Goal: Information Seeking & Learning: Learn about a topic

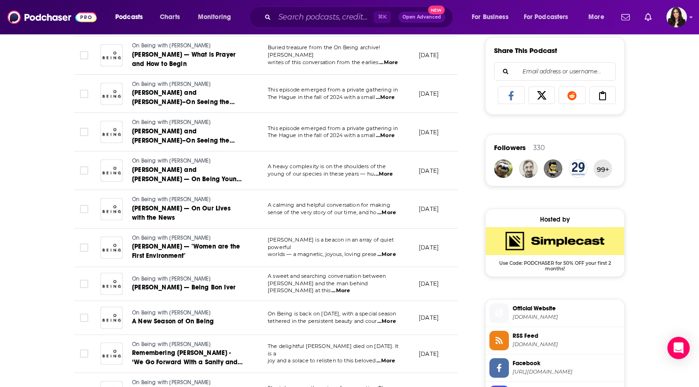
scroll to position [0, 17]
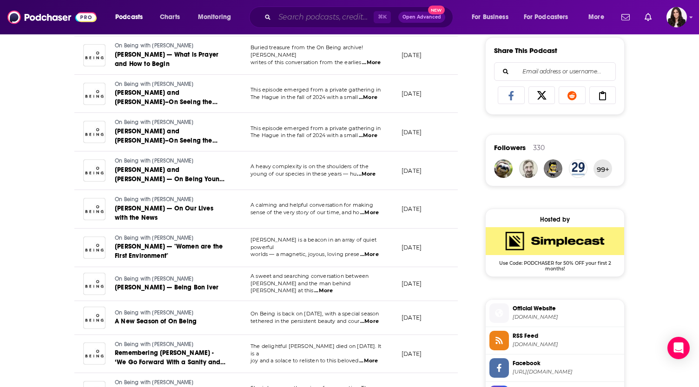
click at [345, 16] on input "Search podcasts, credits, & more..." at bounding box center [324, 17] width 99 height 15
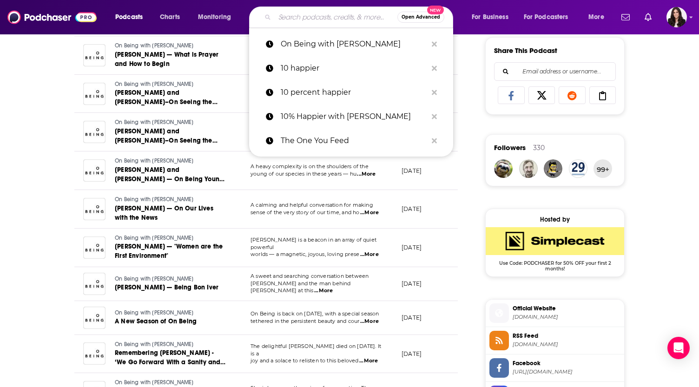
paste input "Untangle"
type input "Untangle"
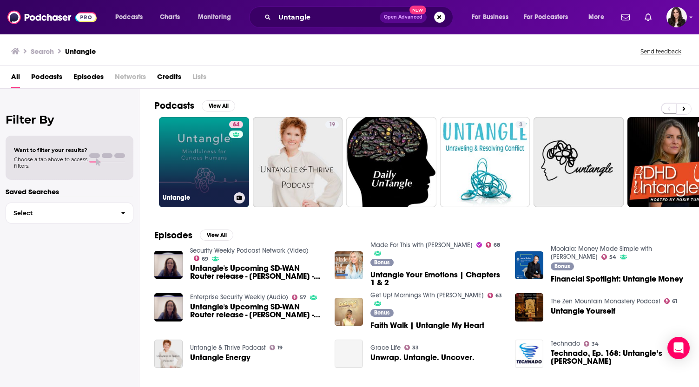
click at [205, 165] on link "64 Untangle" at bounding box center [204, 162] width 90 height 90
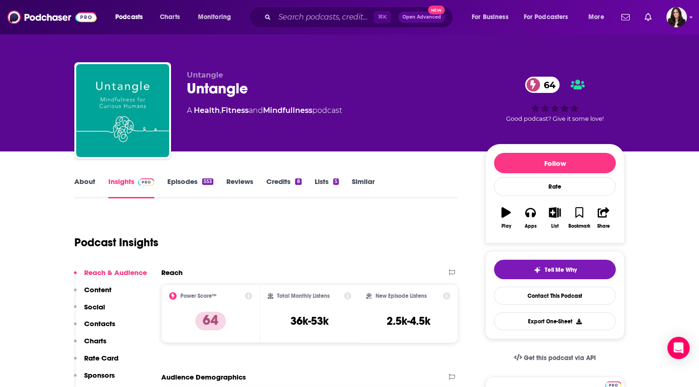
click at [82, 185] on link "About" at bounding box center [84, 187] width 21 height 21
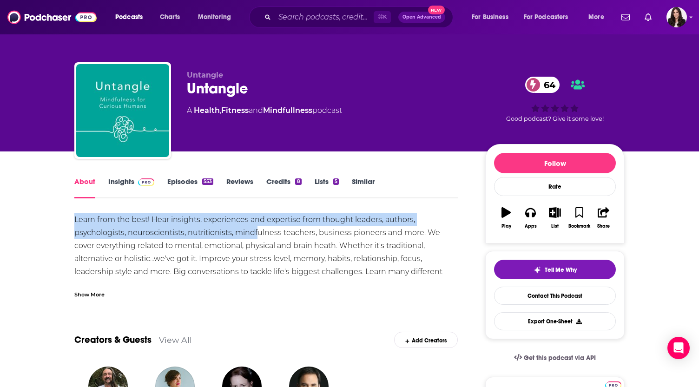
drag, startPoint x: 65, startPoint y: 221, endPoint x: 258, endPoint y: 231, distance: 193.2
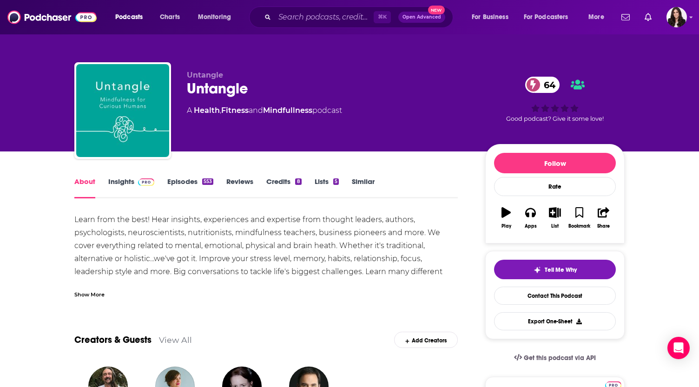
click at [356, 264] on div "Learn from the best! Hear insights, experiences and expertise from thought lead…" at bounding box center [265, 265] width 383 height 104
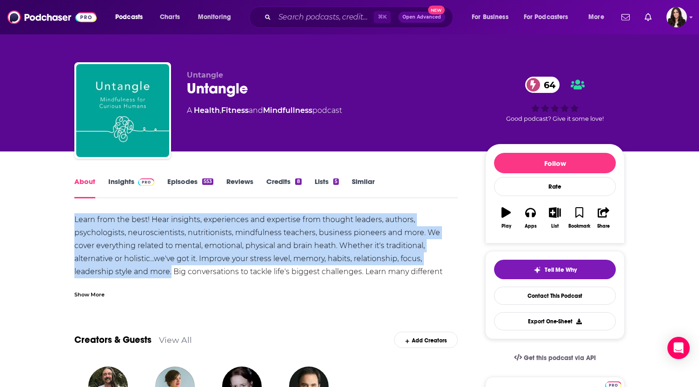
drag, startPoint x: 172, startPoint y: 273, endPoint x: 68, endPoint y: 215, distance: 119.0
copy div "Learn from the best! Hear insights, experiences and expertise from thought lead…"
click at [130, 180] on link "Insights" at bounding box center [131, 187] width 46 height 21
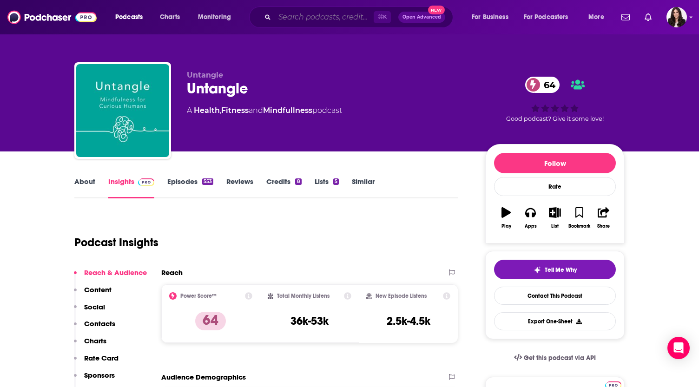
click at [295, 23] on input "Search podcasts, credits, & more..." at bounding box center [324, 17] width 99 height 15
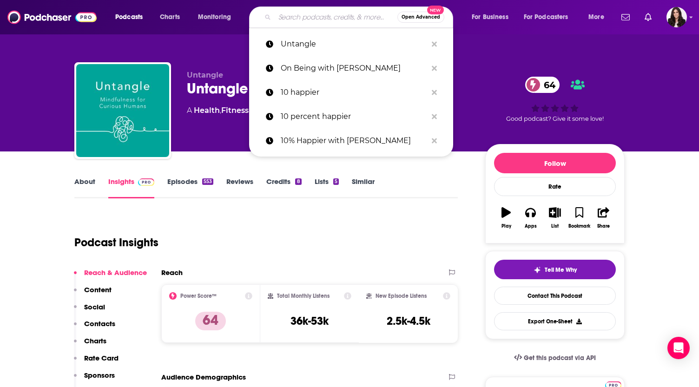
paste input "Being Well"
type input "Being Well"
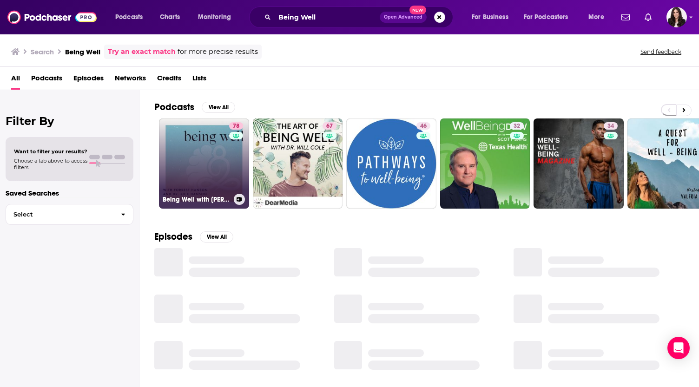
click at [209, 166] on link "78 Being Well with Forrest Hanson and Dr. Rick Hanson" at bounding box center [204, 164] width 90 height 90
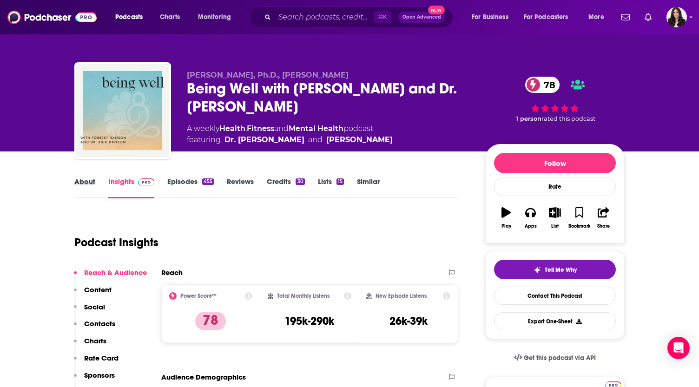
click at [96, 183] on div "About" at bounding box center [91, 187] width 34 height 21
click at [89, 183] on link "About" at bounding box center [84, 187] width 21 height 21
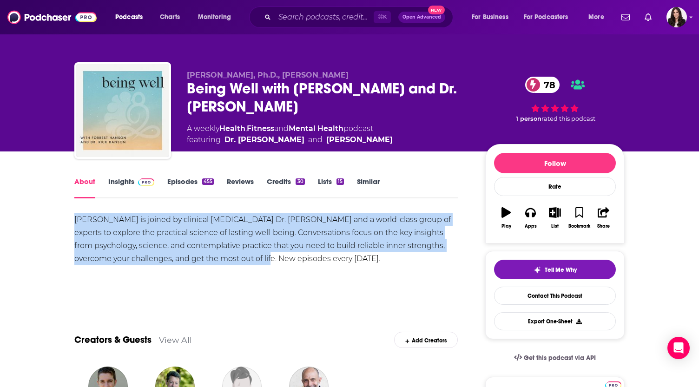
drag, startPoint x: 64, startPoint y: 215, endPoint x: 277, endPoint y: 259, distance: 217.9
copy div "Forrest Hanson is joined by clinical psychologist Dr. Rick Hanson and a world-c…"
click at [184, 185] on link "Episodes 455" at bounding box center [190, 187] width 46 height 21
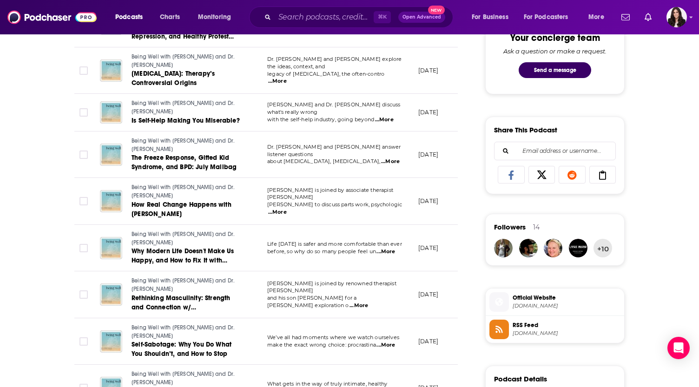
scroll to position [502, 0]
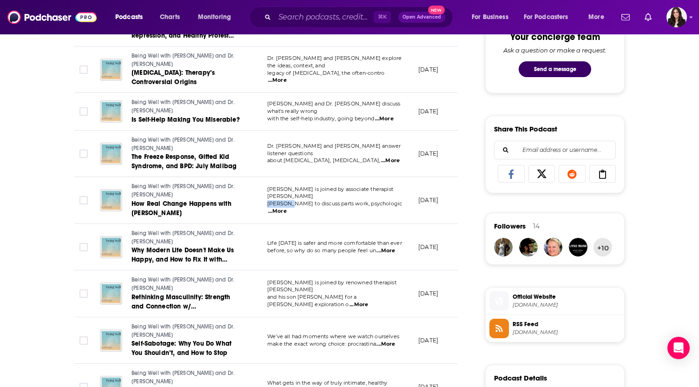
drag, startPoint x: 287, startPoint y: 198, endPoint x: 268, endPoint y: 198, distance: 19.1
click at [268, 200] on span "Ferreira to discuss parts work, psychologic" at bounding box center [334, 203] width 135 height 7
copy span "Ferreira"
click at [304, 12] on input "Search podcasts, credits, & more..." at bounding box center [324, 17] width 99 height 15
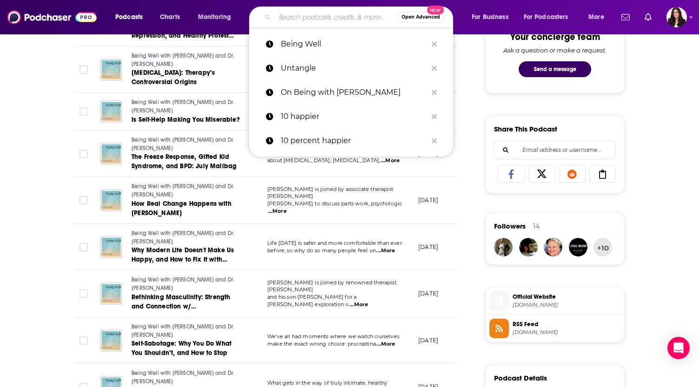
paste input "A Bit Of Optimism"
type input "A Bit Of Optimism"
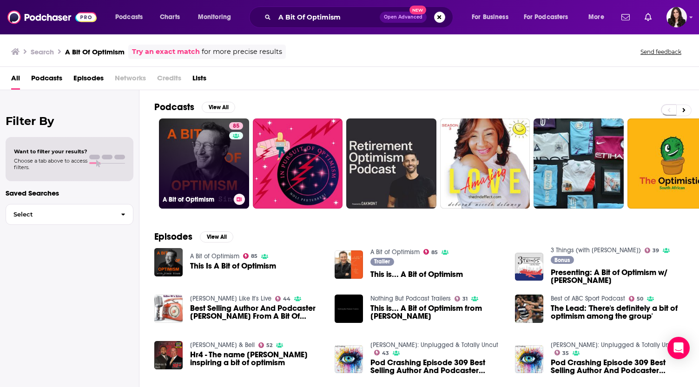
click at [191, 149] on link "85 A Bit of Optimism" at bounding box center [204, 164] width 90 height 90
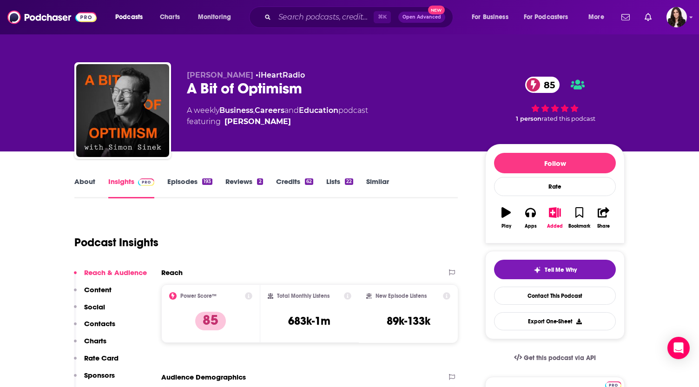
click at [86, 181] on link "About" at bounding box center [84, 187] width 21 height 21
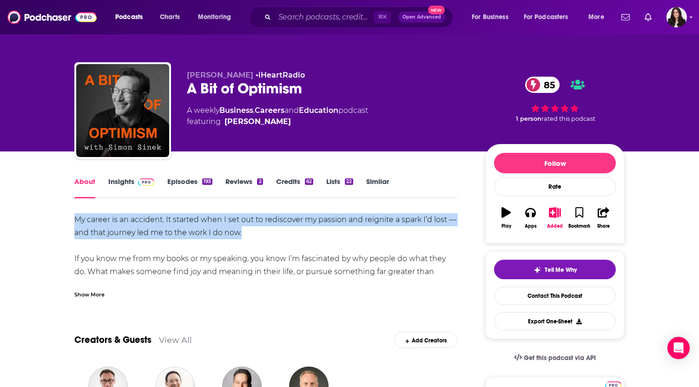
drag, startPoint x: 68, startPoint y: 220, endPoint x: 262, endPoint y: 229, distance: 194.5
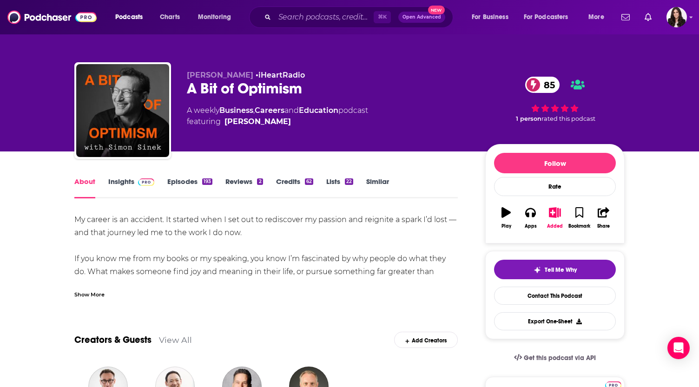
click at [91, 298] on div "Show More" at bounding box center [89, 294] width 30 height 9
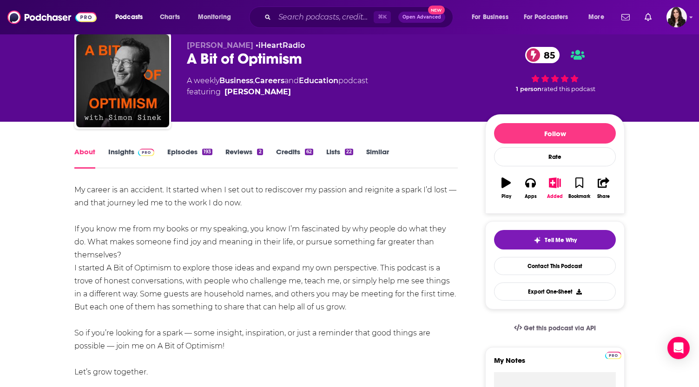
scroll to position [53, 0]
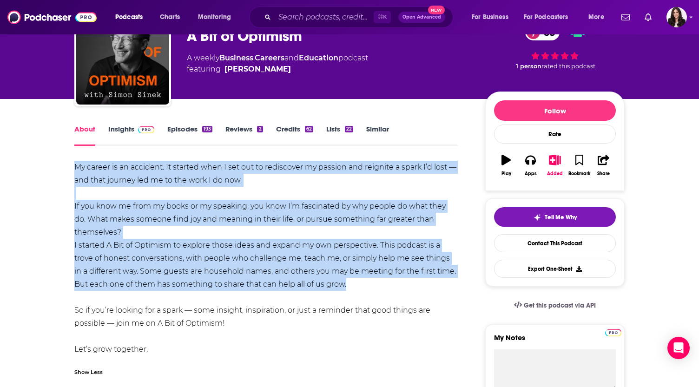
drag, startPoint x: 72, startPoint y: 247, endPoint x: 382, endPoint y: 283, distance: 312.1
click at [382, 283] on div "My career is an accident. It started when I set out to rediscover my passion an…" at bounding box center [265, 258] width 383 height 195
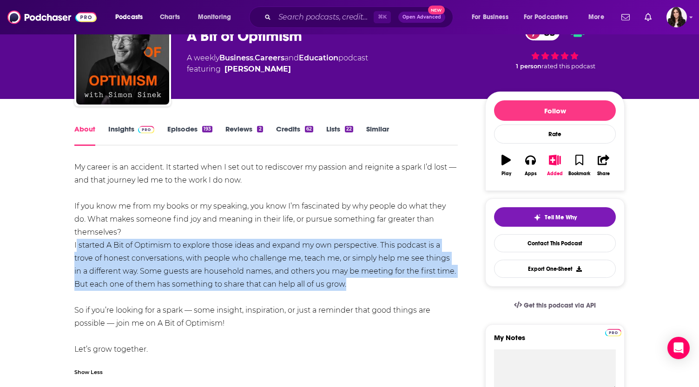
drag, startPoint x: 350, startPoint y: 283, endPoint x: 76, endPoint y: 245, distance: 276.8
click at [76, 245] on div "My career is an accident. It started when I set out to rediscover my passion an…" at bounding box center [265, 258] width 383 height 195
copy div "started A Bit of Optimism to explore those ideas and expand my own perspective.…"
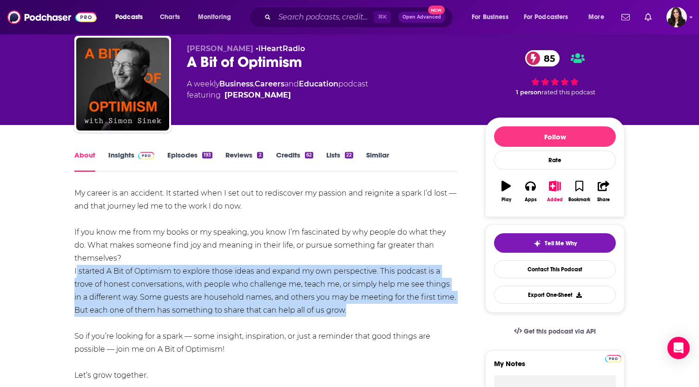
scroll to position [0, 0]
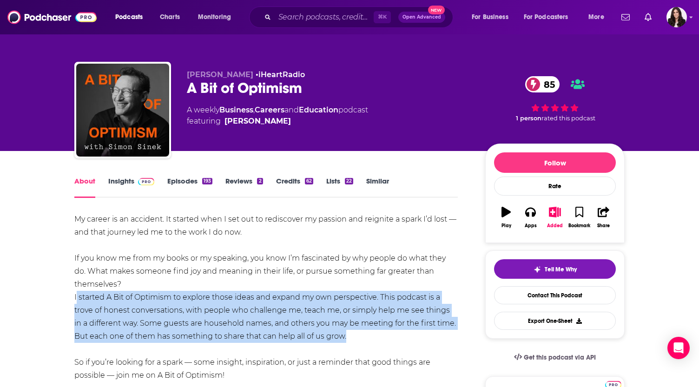
click at [179, 184] on link "Episodes 193" at bounding box center [189, 187] width 45 height 21
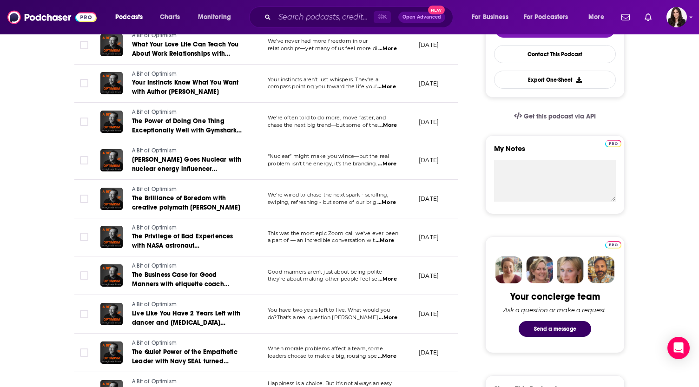
scroll to position [277, 0]
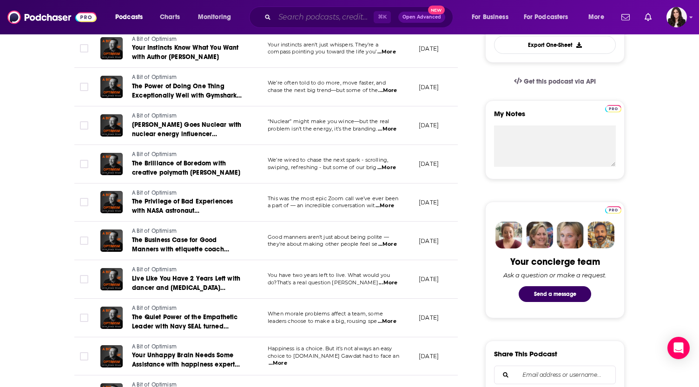
click at [283, 20] on input "Search podcasts, credits, & more..." at bounding box center [324, 17] width 99 height 15
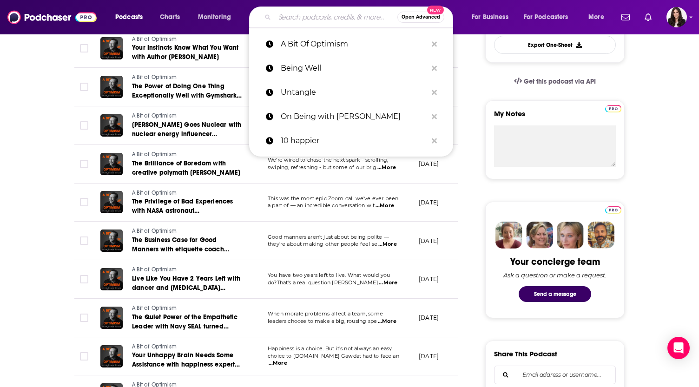
paste input "Love Life with Matthew Hussey"
type input "Love Life with Matthew Hussey"
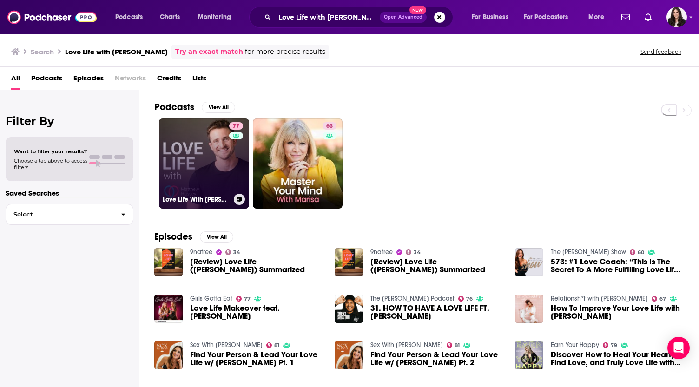
click at [214, 166] on link "77 Love Life With Matthew Hussey" at bounding box center [204, 164] width 90 height 90
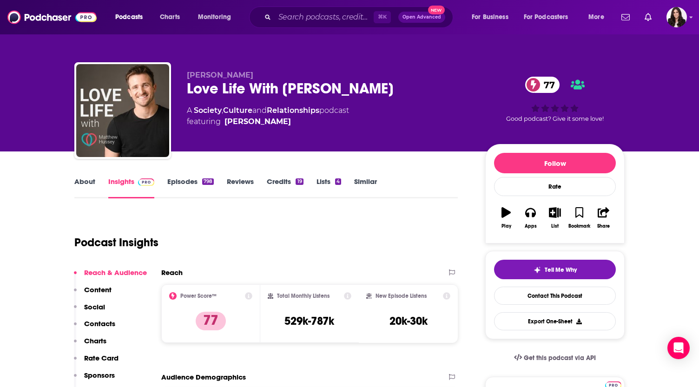
scroll to position [97, 0]
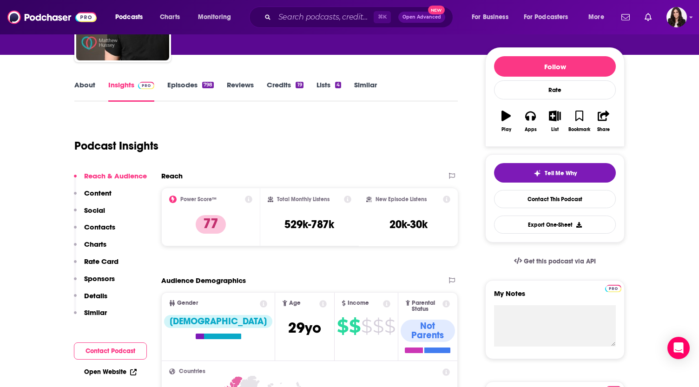
click at [83, 80] on link "About" at bounding box center [84, 90] width 21 height 21
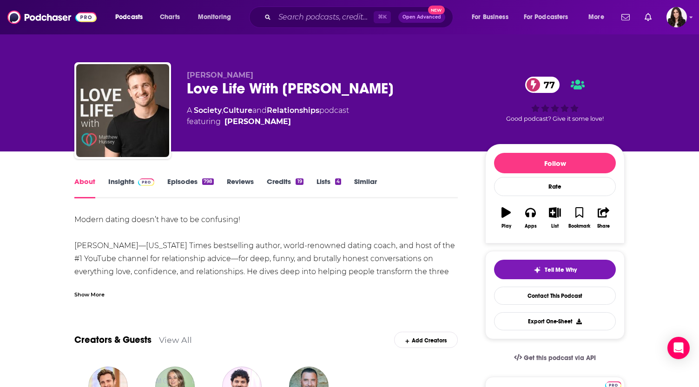
click at [88, 297] on div "Show More" at bounding box center [89, 294] width 30 height 9
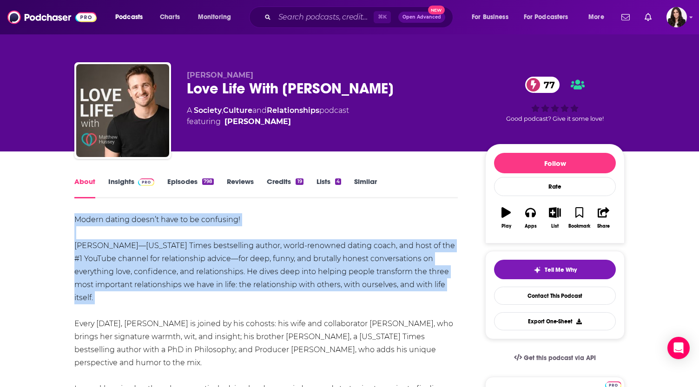
drag, startPoint x: 69, startPoint y: 244, endPoint x: 109, endPoint y: 306, distance: 73.6
copy div "Modern dating doesn’t have to be confusing! Join Matthew Hussey—New York Times …"
click at [178, 183] on link "Episodes 798" at bounding box center [190, 187] width 46 height 21
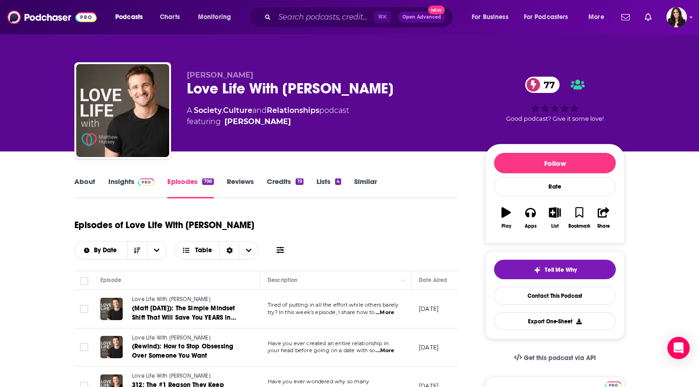
click at [280, 182] on link "Credits 19" at bounding box center [285, 187] width 36 height 21
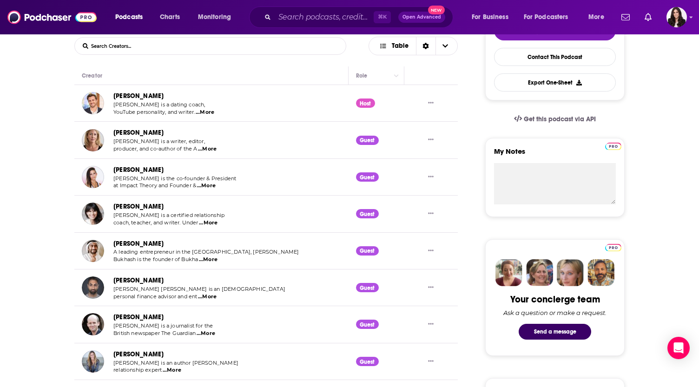
scroll to position [301, 0]
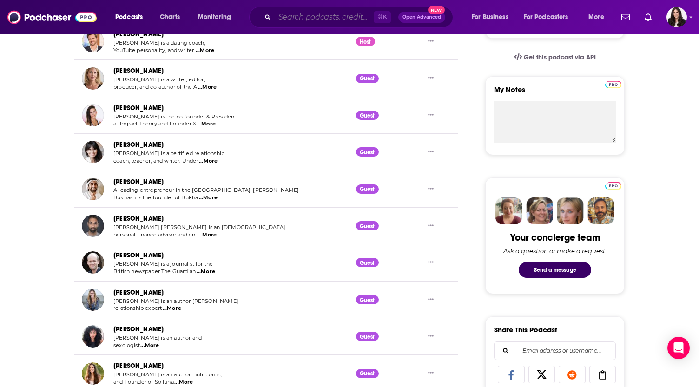
click at [307, 18] on input "Search podcasts, credits, & more..." at bounding box center [324, 17] width 99 height 15
paste input "You Are Not So Smart"
type input "You Are Not So Smart"
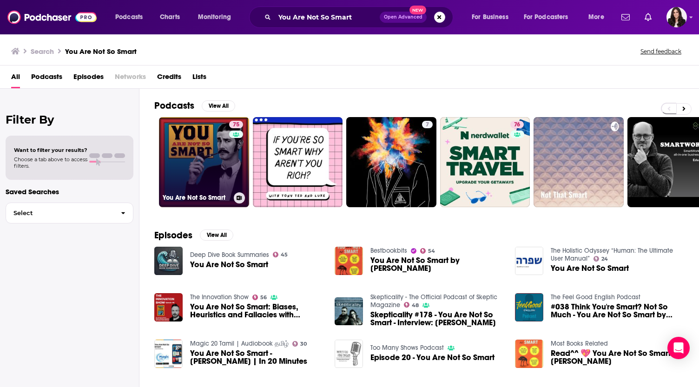
click at [218, 178] on link "75 You Are Not So Smart" at bounding box center [204, 162] width 90 height 90
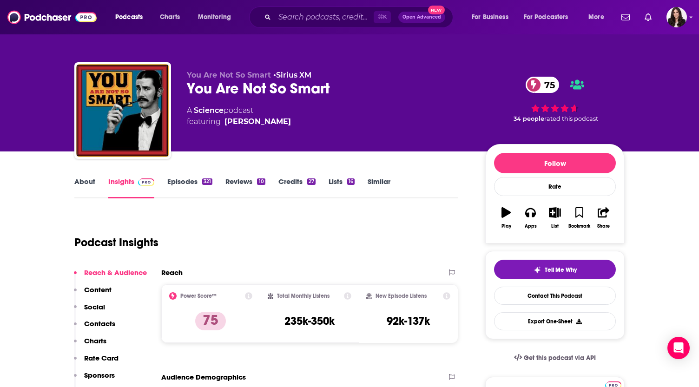
click at [86, 186] on link "About" at bounding box center [84, 187] width 21 height 21
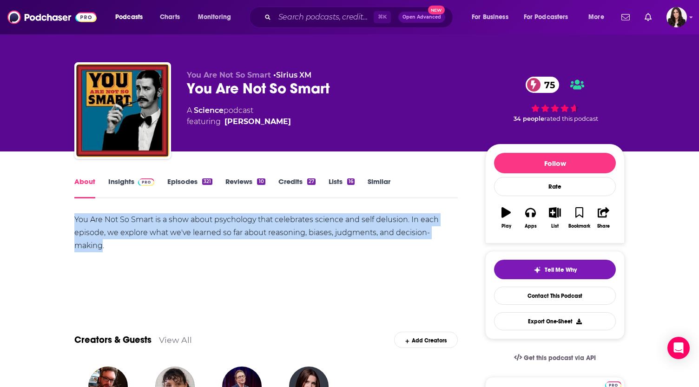
drag, startPoint x: 76, startPoint y: 219, endPoint x: 455, endPoint y: 234, distance: 379.1
click at [455, 234] on div "You Are Not So Smart is a show about psychology that celebrates science and sel…" at bounding box center [265, 232] width 383 height 39
copy div "You Are Not So Smart is a show about psychology that celebrates science and sel…"
click at [184, 182] on link "Episodes 321" at bounding box center [189, 187] width 45 height 21
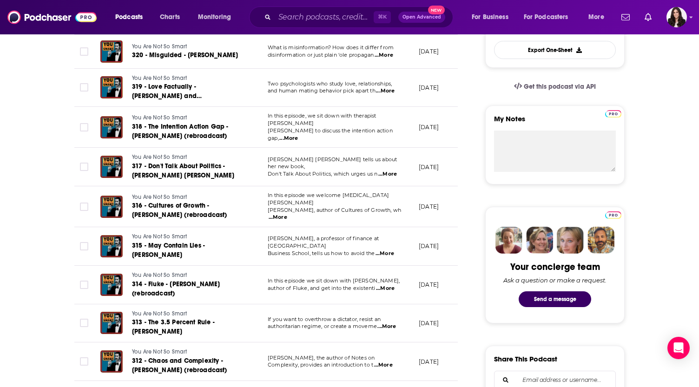
scroll to position [273, 0]
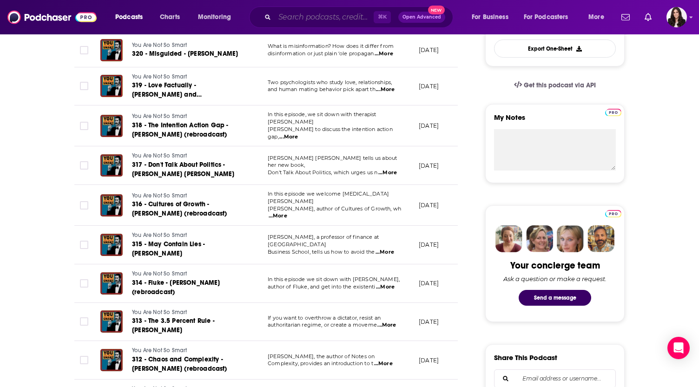
click at [344, 13] on input "Search podcasts, credits, & more..." at bounding box center [324, 17] width 99 height 15
paste input "Last Day"
type input "Last Day"
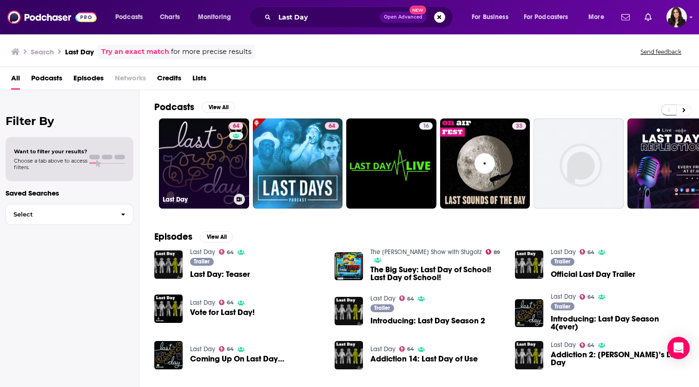
click at [190, 157] on link "64 Last Day" at bounding box center [204, 164] width 90 height 90
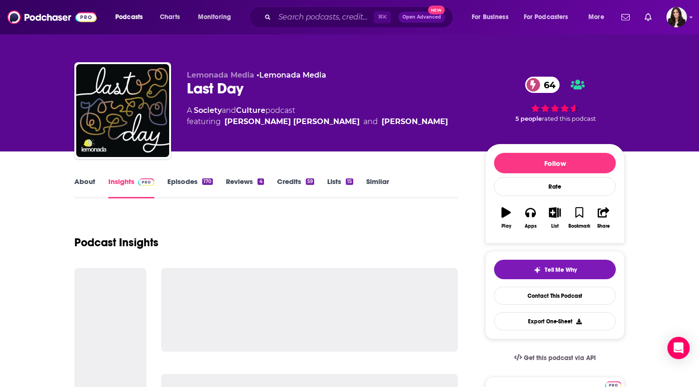
click at [325, 224] on div "Podcast Insights" at bounding box center [265, 236] width 383 height 47
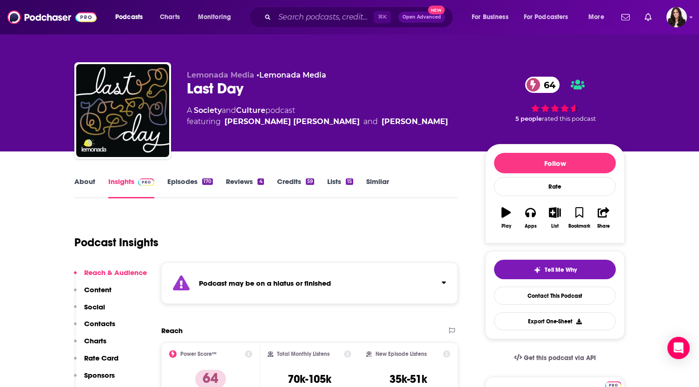
click at [190, 178] on link "Episodes 170" at bounding box center [190, 187] width 46 height 21
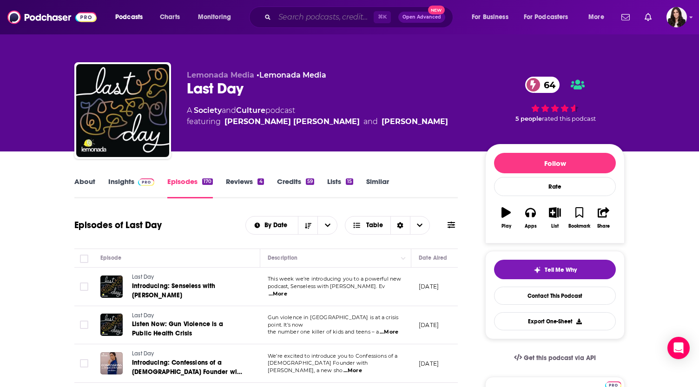
click at [324, 21] on input "Search podcasts, credits, & more..." at bounding box center [324, 17] width 99 height 15
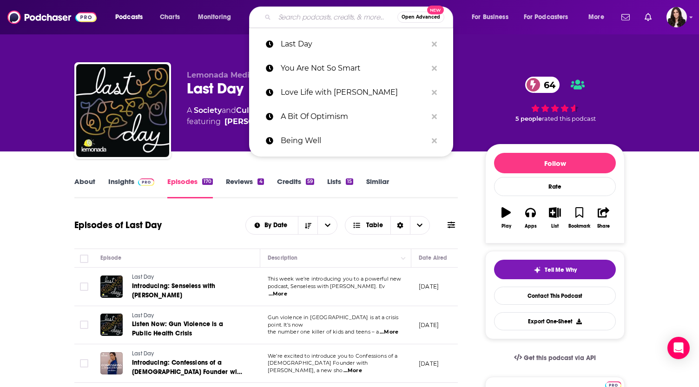
paste input "Everything Happens"
type input "Everything Happens"
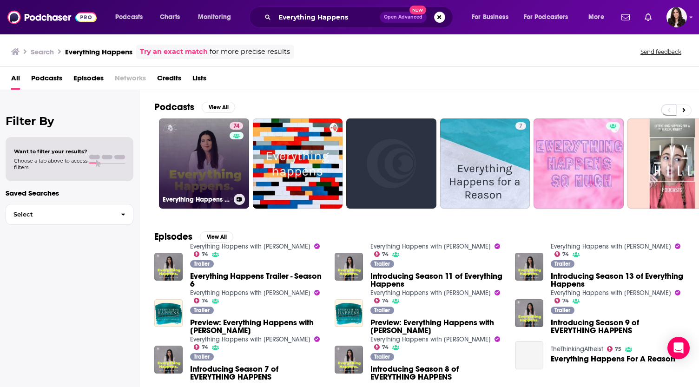
click at [198, 138] on link "74 Everything Happens with Kate Bowler" at bounding box center [204, 164] width 90 height 90
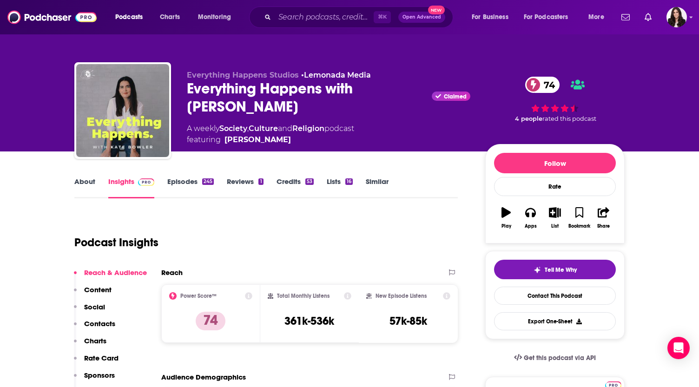
click at [79, 179] on link "About" at bounding box center [84, 187] width 21 height 21
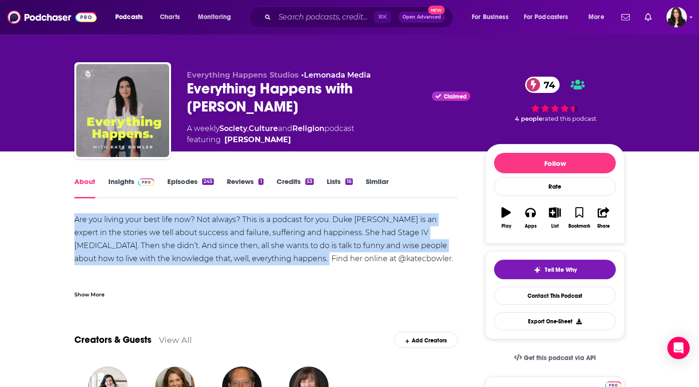
drag, startPoint x: 69, startPoint y: 221, endPoint x: 264, endPoint y: 256, distance: 198.3
copy div "Are you living your best life now? Not always? This is a podcast for you. Duke …"
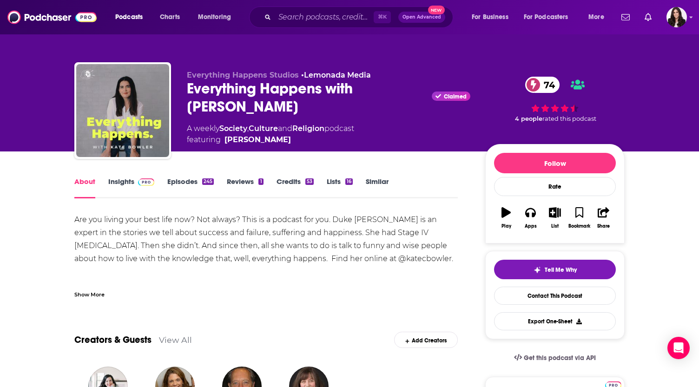
click at [190, 185] on link "Episodes 245" at bounding box center [190, 187] width 46 height 21
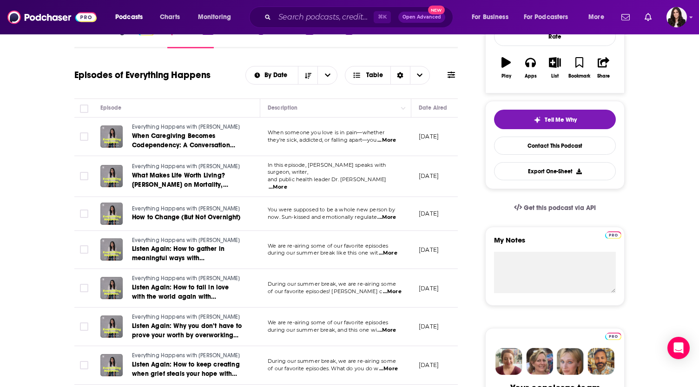
scroll to position [155, 0]
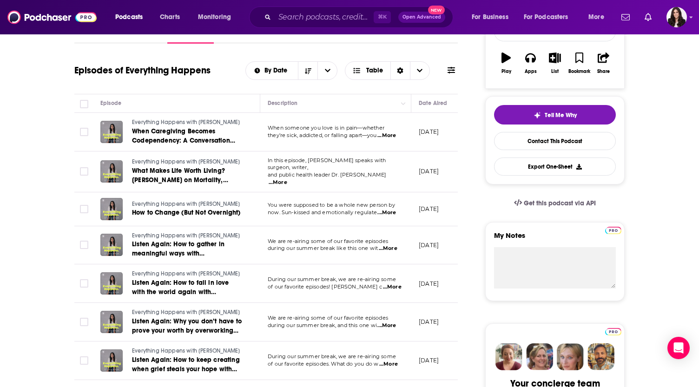
click at [391, 135] on span "...More" at bounding box center [386, 135] width 19 height 7
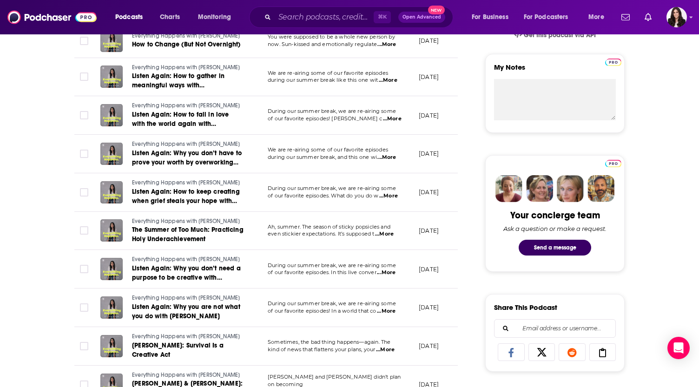
scroll to position [865, 0]
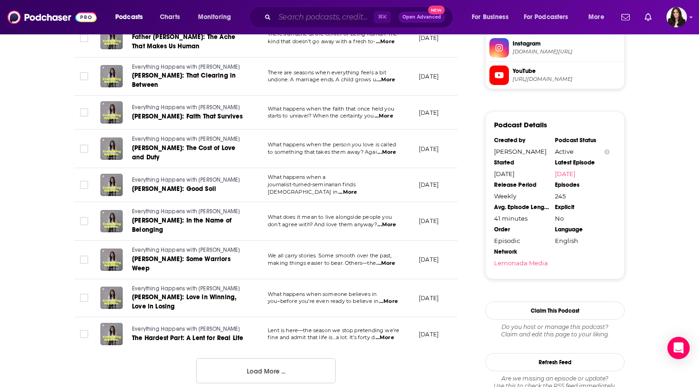
click at [305, 17] on input "Search podcasts, credits, & more..." at bounding box center [324, 17] width 99 height 15
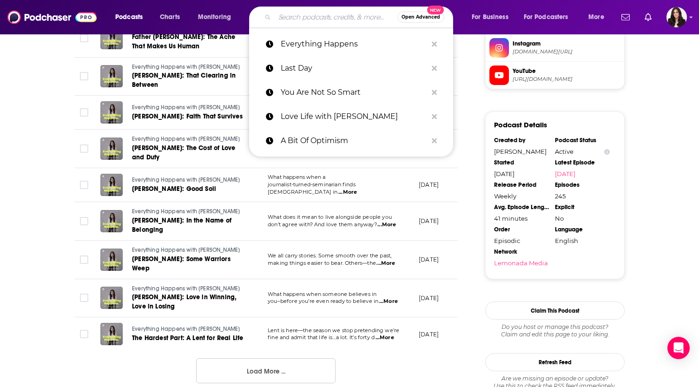
paste input "Pulling The Thread"
type input "Pulling The Thread"
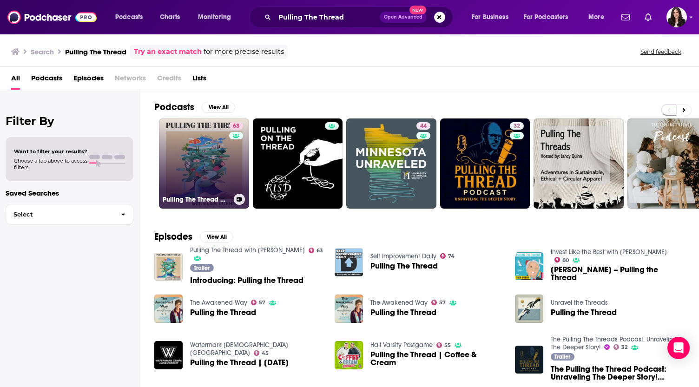
click at [183, 175] on link "63 Pulling The Thread with Elise Loehnen" at bounding box center [204, 164] width 90 height 90
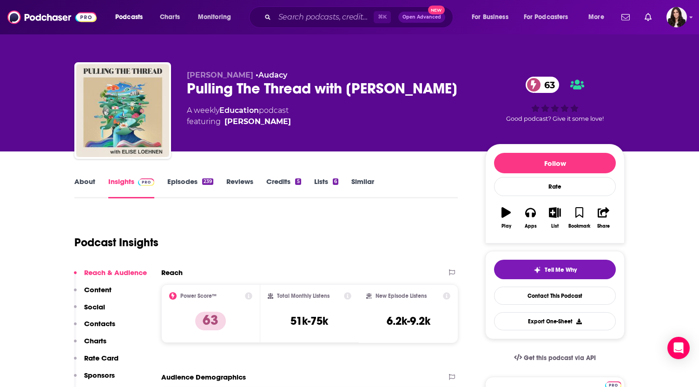
scroll to position [111, 0]
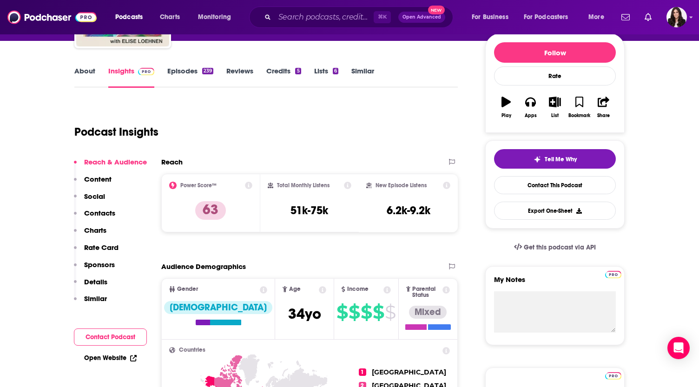
click at [92, 74] on link "About" at bounding box center [84, 76] width 21 height 21
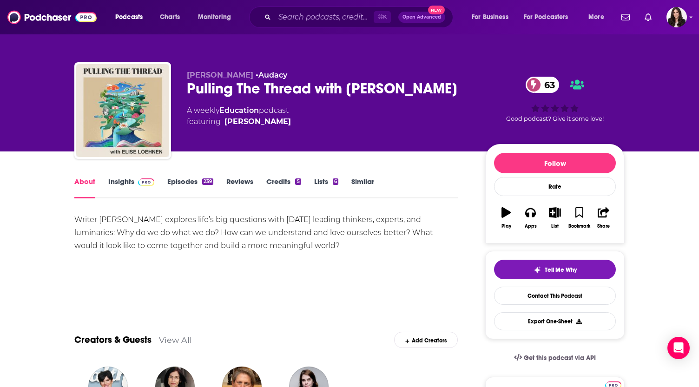
drag, startPoint x: 67, startPoint y: 220, endPoint x: 290, endPoint y: 244, distance: 224.4
copy div "Writer Elise Loehnen explores life’s big questions with today’s leading thinker…"
click at [191, 182] on link "Episodes 239" at bounding box center [190, 187] width 46 height 21
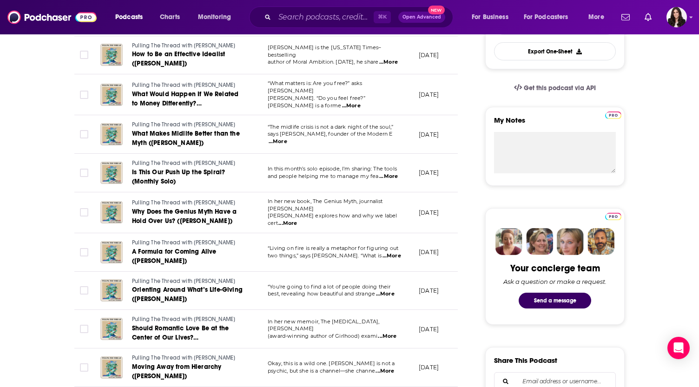
scroll to position [274, 0]
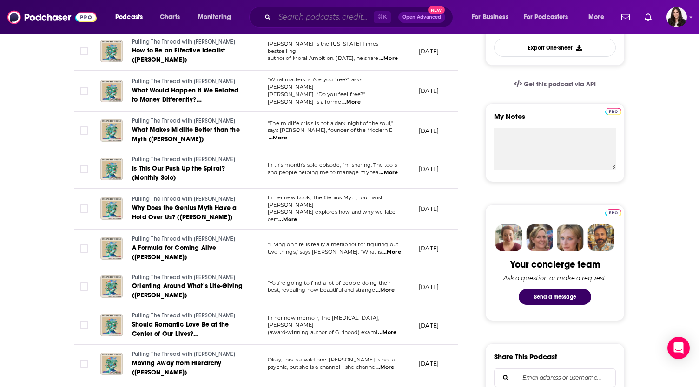
click at [313, 17] on input "Search podcasts, credits, & more..." at bounding box center [324, 17] width 99 height 15
paste input "The Science of Happiness"
type input "The Science of Happiness"
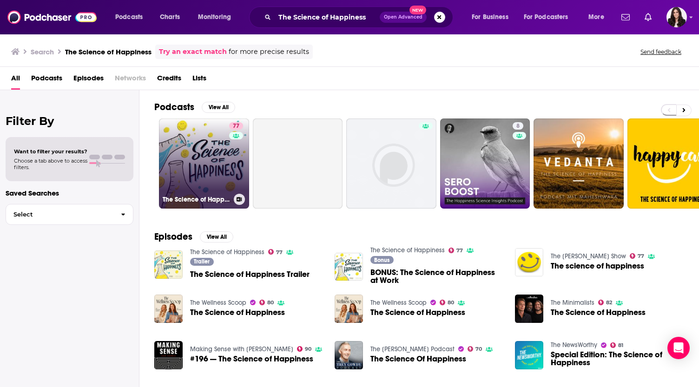
click at [211, 149] on link "77 The Science of Happiness" at bounding box center [204, 164] width 90 height 90
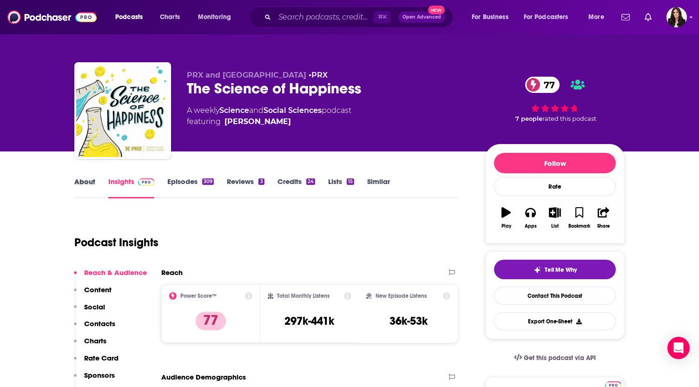
click at [97, 184] on div "About" at bounding box center [91, 187] width 34 height 21
click at [90, 184] on link "About" at bounding box center [84, 187] width 21 height 21
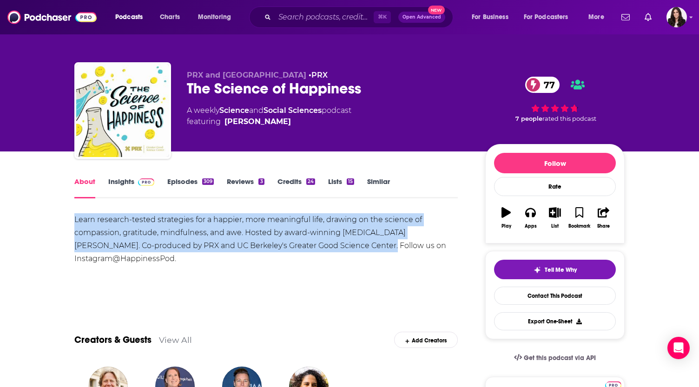
drag, startPoint x: 71, startPoint y: 220, endPoint x: 332, endPoint y: 246, distance: 262.9
copy div "Learn research-tested strategies for a happier, more meaningful life, drawing o…"
click at [184, 178] on link "Episodes 309" at bounding box center [190, 187] width 46 height 21
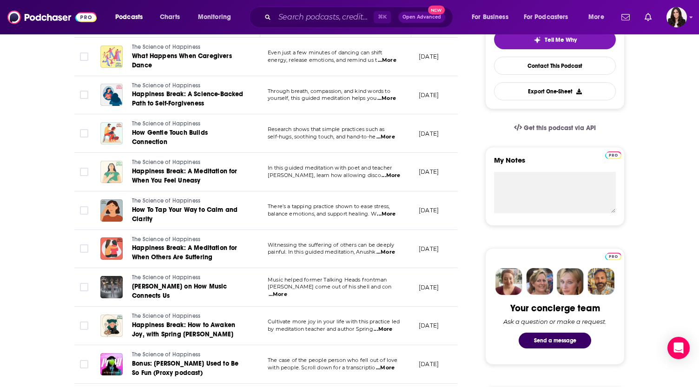
scroll to position [529, 0]
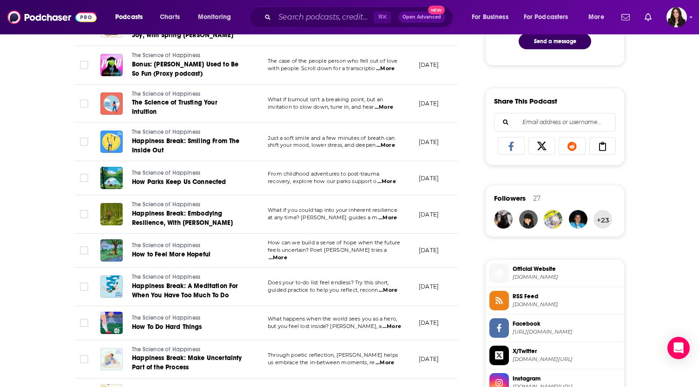
click at [624, 1] on div "Podcasts Charts Monitoring ⌘ K Open Advanced New For Business For Podcasters Mo…" at bounding box center [349, 17] width 699 height 34
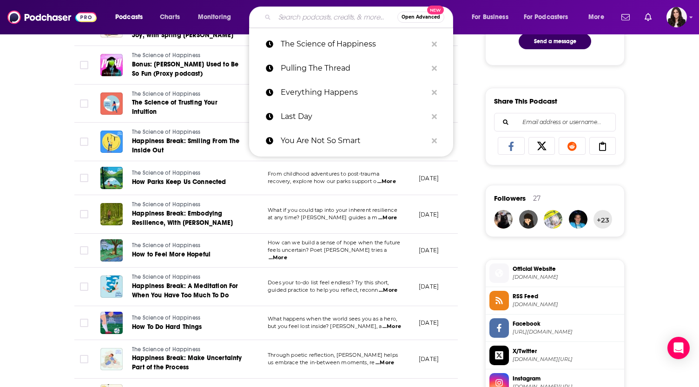
click at [279, 23] on input "Search podcasts, credits, & more..." at bounding box center [336, 17] width 123 height 15
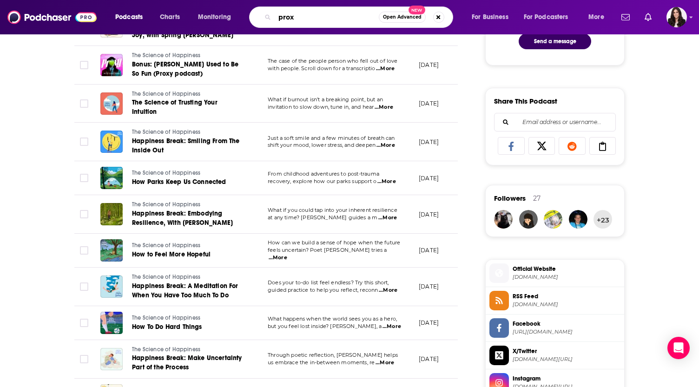
type input "proxy"
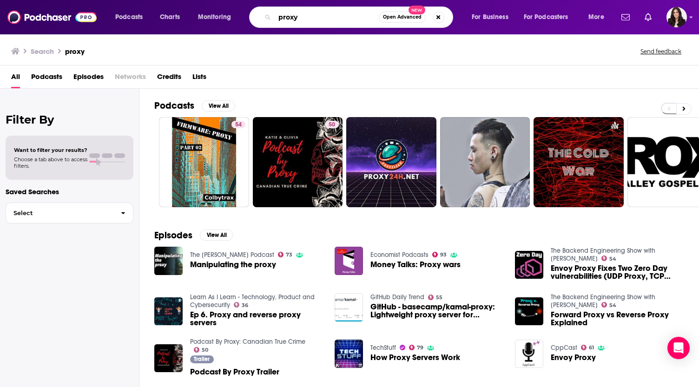
click at [302, 20] on input "proxy" at bounding box center [327, 17] width 104 height 15
type input "proxy yowei"
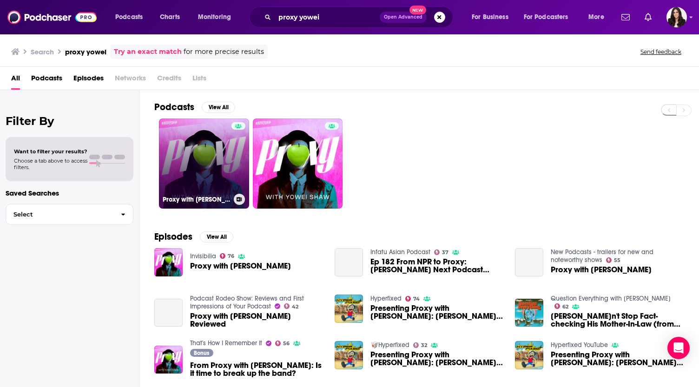
click at [202, 177] on link "Proxy with [PERSON_NAME]" at bounding box center [204, 164] width 90 height 90
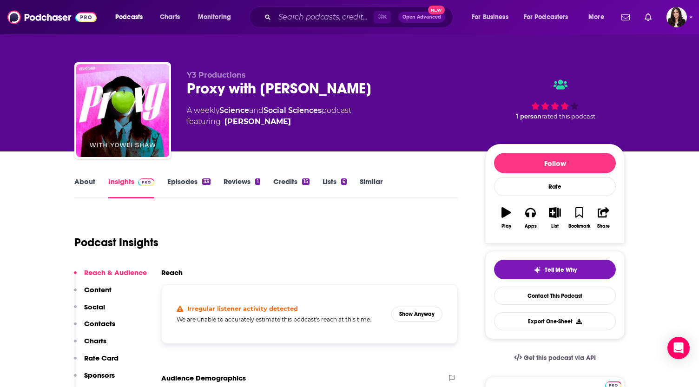
click at [198, 181] on link "Episodes 33" at bounding box center [188, 187] width 43 height 21
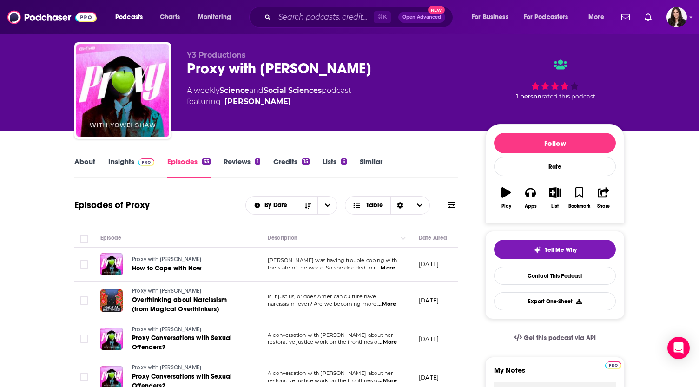
click at [84, 161] on link "About" at bounding box center [84, 167] width 21 height 21
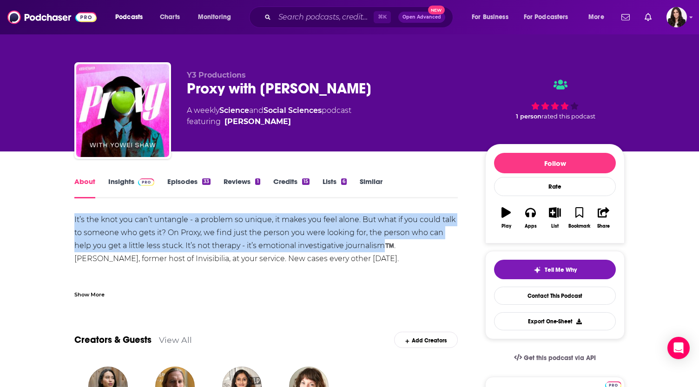
drag, startPoint x: 63, startPoint y: 223, endPoint x: 387, endPoint y: 246, distance: 324.8
click at [197, 177] on link "Episodes 33" at bounding box center [188, 187] width 43 height 21
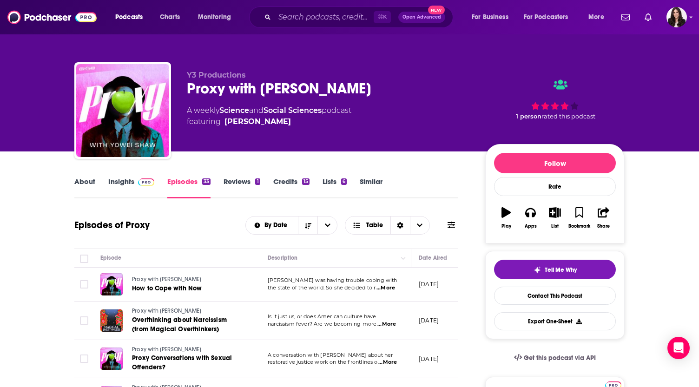
scroll to position [-27, 0]
click at [282, 113] on link "Social Sciences" at bounding box center [293, 110] width 58 height 9
click at [307, 23] on input "Search podcasts, credits, & more..." at bounding box center [324, 17] width 99 height 15
paste input "The Happiness Lab"
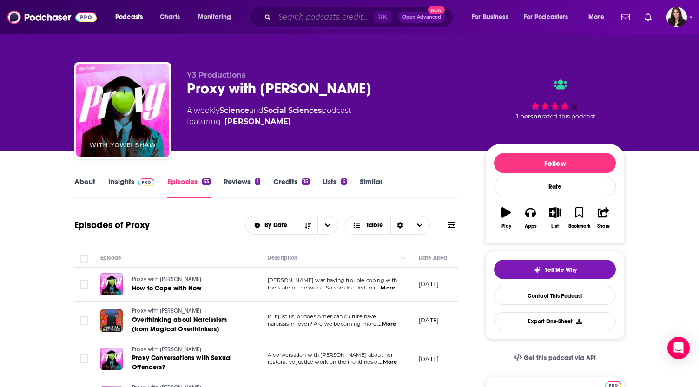
type input "The Happiness Lab"
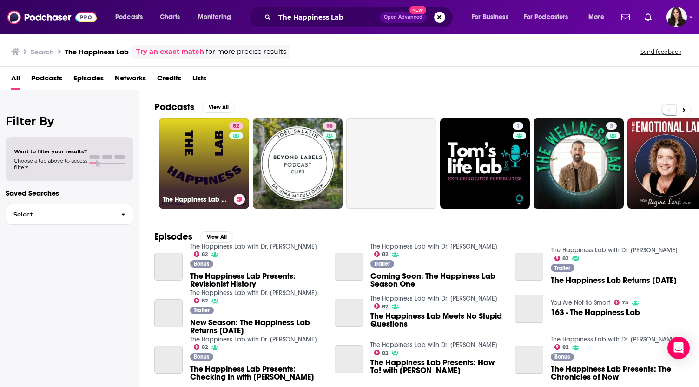
click at [206, 145] on link "82 The Happiness Lab with Dr. Laurie Santos" at bounding box center [204, 164] width 90 height 90
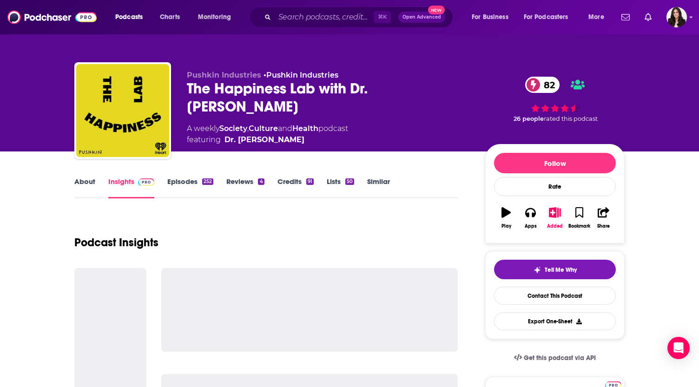
click at [89, 182] on link "About" at bounding box center [84, 187] width 21 height 21
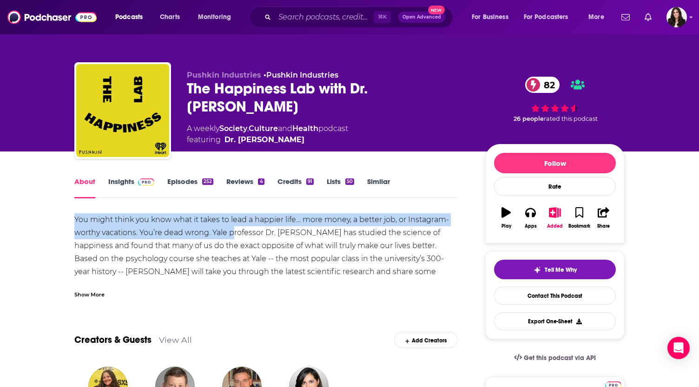
drag, startPoint x: 66, startPoint y: 219, endPoint x: 234, endPoint y: 234, distance: 168.9
click at [86, 294] on div "Show More" at bounding box center [89, 294] width 30 height 9
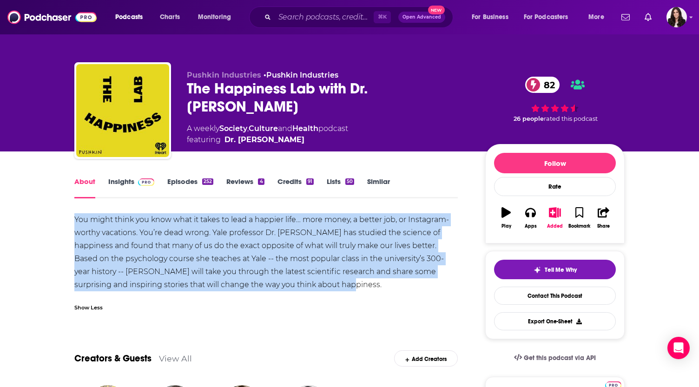
drag, startPoint x: 69, startPoint y: 218, endPoint x: 358, endPoint y: 285, distance: 296.3
copy div "You might think you know what it takes to lead a happier life… more money, a be…"
click at [188, 181] on link "Episodes 252" at bounding box center [190, 187] width 46 height 21
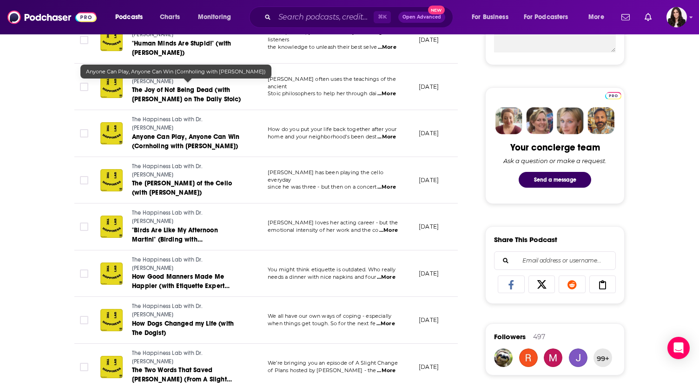
scroll to position [401, 0]
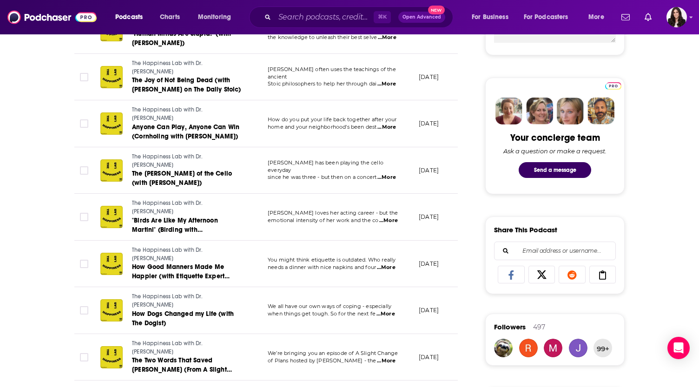
click at [385, 264] on span "...More" at bounding box center [386, 267] width 19 height 7
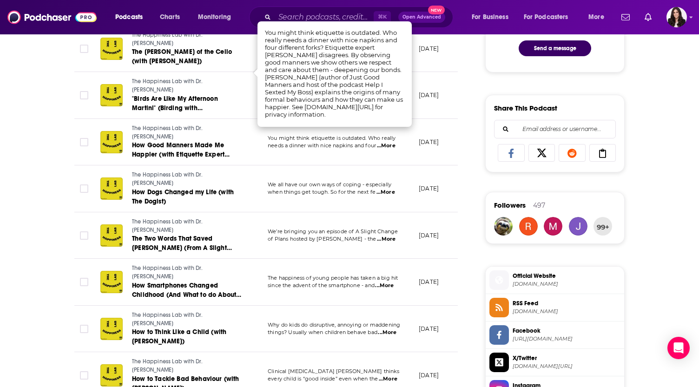
scroll to position [547, 0]
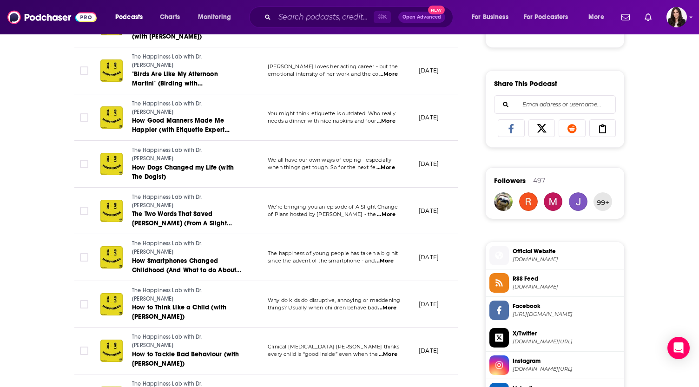
click at [16, 228] on div "About Insights Episodes 252 Reviews 4 Credits 91 Lists 50 Similar Episodes of T…" at bounding box center [349, 269] width 699 height 1331
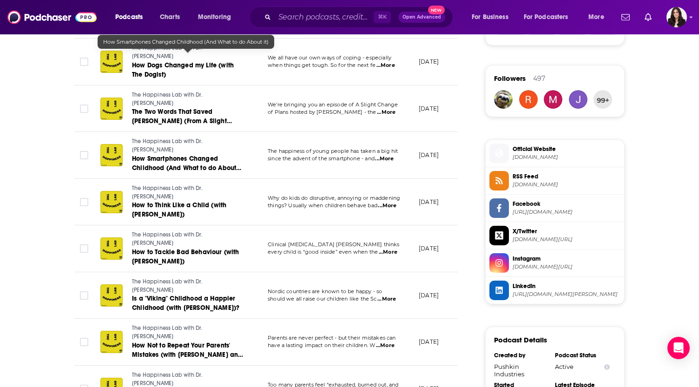
scroll to position [653, 0]
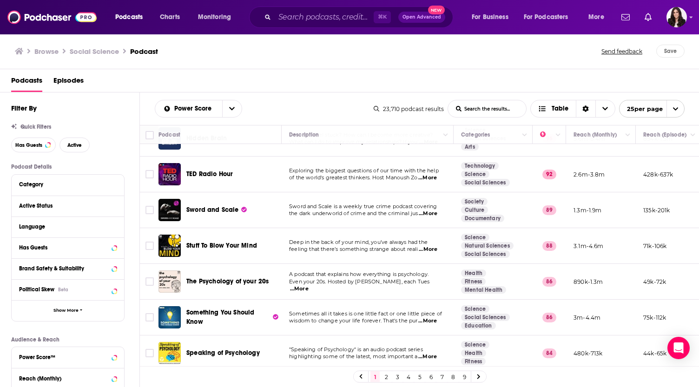
scroll to position [24, 0]
click at [350, 64] on div "Browse Social Science Podcast Send feedback Save" at bounding box center [350, 51] width 700 height 36
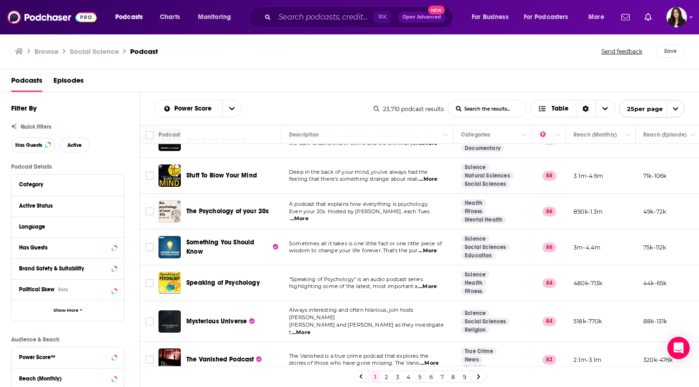
scroll to position [97, 0]
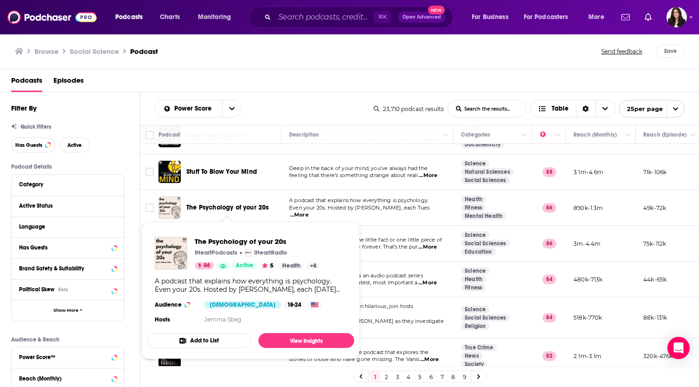
click at [238, 209] on span "The Psychology of your 20s" at bounding box center [227, 208] width 82 height 8
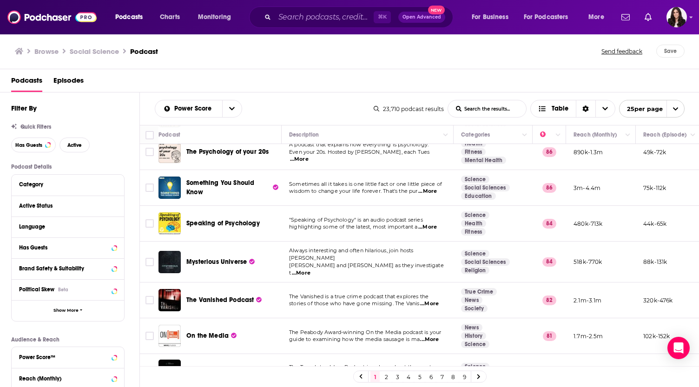
scroll to position [170, 0]
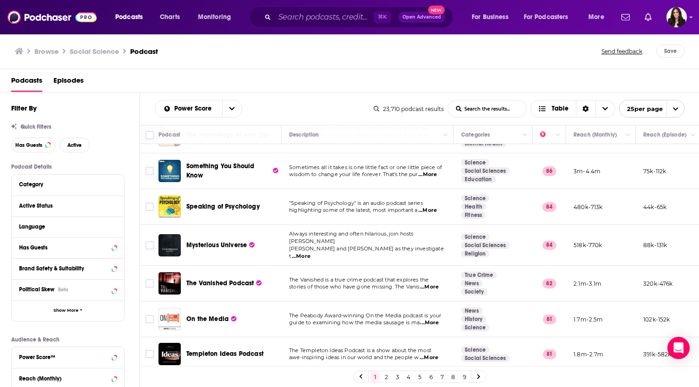
click at [430, 210] on span "...More" at bounding box center [427, 210] width 19 height 7
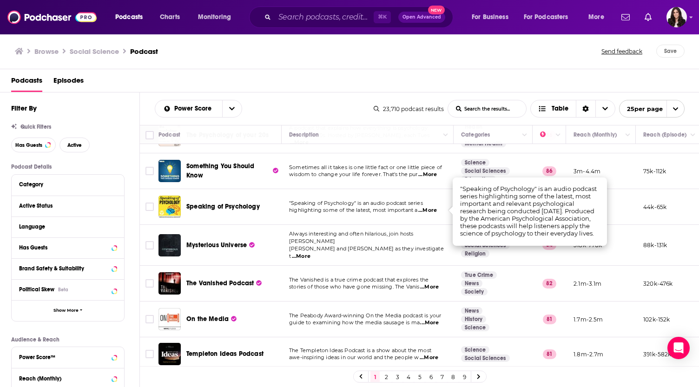
click at [219, 203] on span "Speaking of Psychology" at bounding box center [222, 207] width 73 height 8
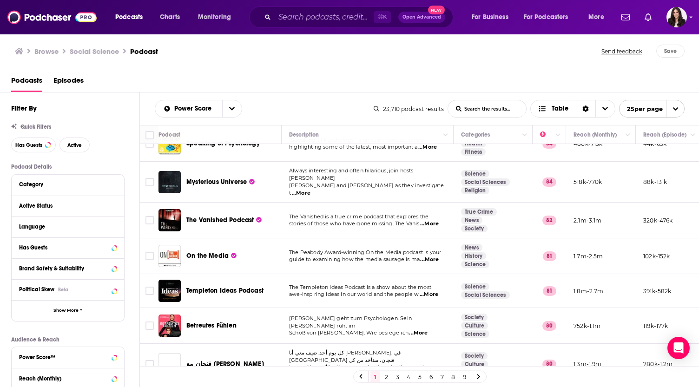
scroll to position [233, 0]
click at [310, 189] on span "...More" at bounding box center [301, 192] width 19 height 7
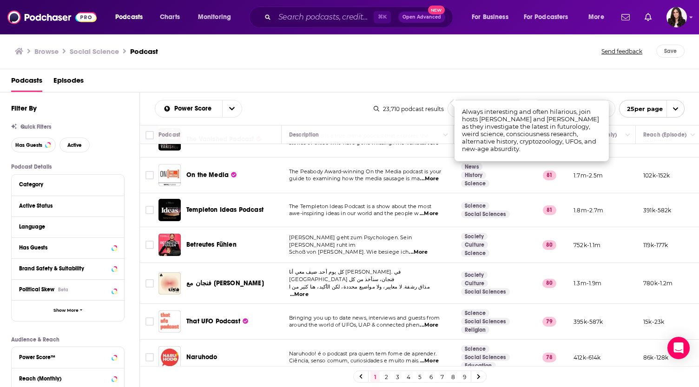
scroll to position [317, 0]
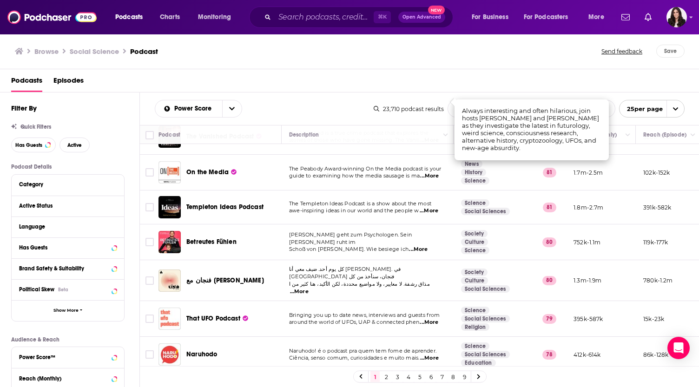
click at [433, 207] on span "...More" at bounding box center [429, 210] width 19 height 7
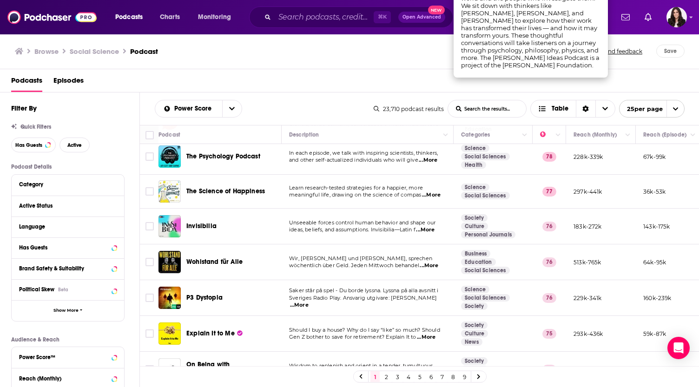
scroll to position [552, 0]
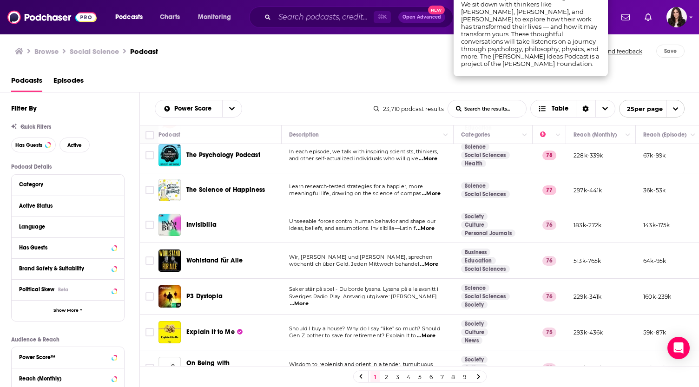
click at [195, 221] on span "Invisibilia" at bounding box center [201, 225] width 30 height 8
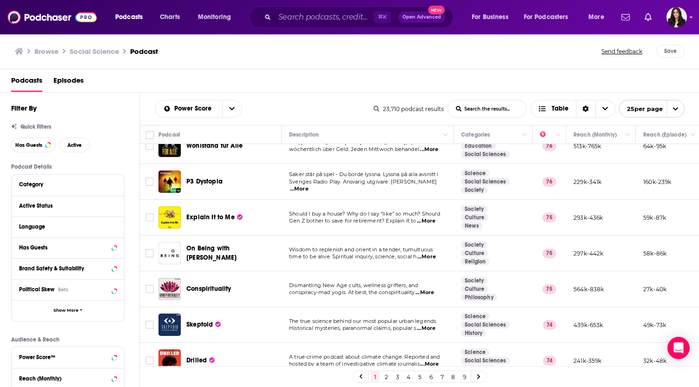
scroll to position [0, 0]
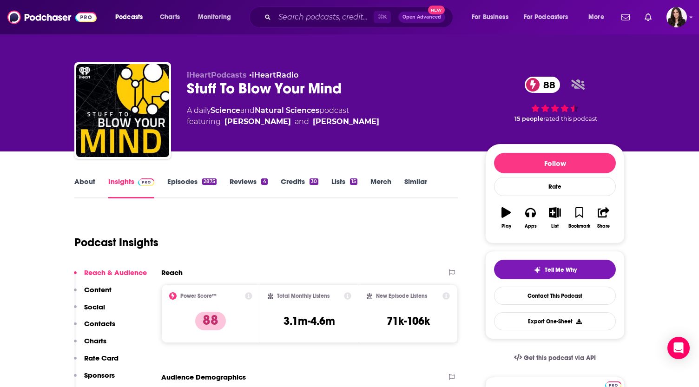
click at [79, 182] on link "About" at bounding box center [84, 187] width 21 height 21
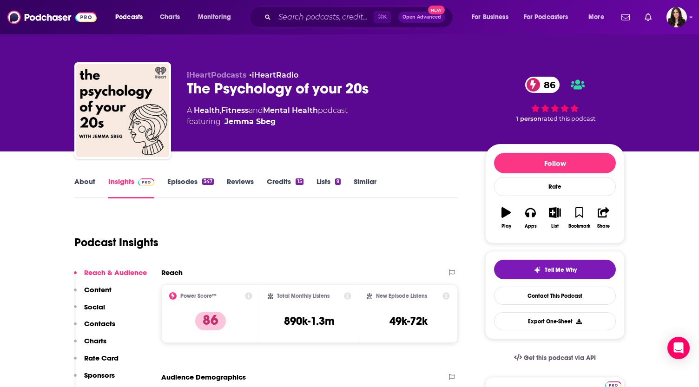
click at [83, 185] on link "About" at bounding box center [84, 187] width 21 height 21
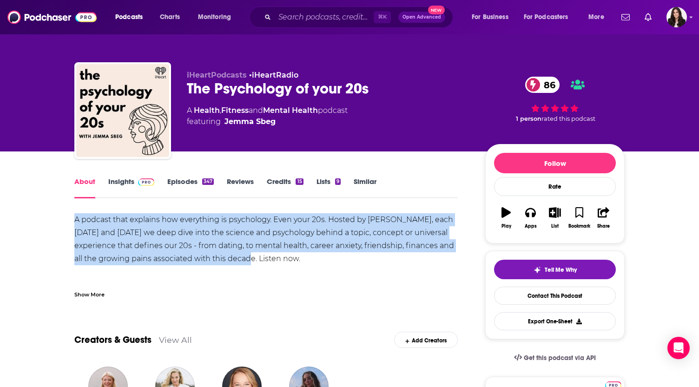
drag, startPoint x: 70, startPoint y: 224, endPoint x: 257, endPoint y: 259, distance: 190.2
copy div "A podcast that explains how everything is psychology. Even your 20s. Hosted by …"
click at [195, 185] on link "Episodes 347" at bounding box center [190, 187] width 46 height 21
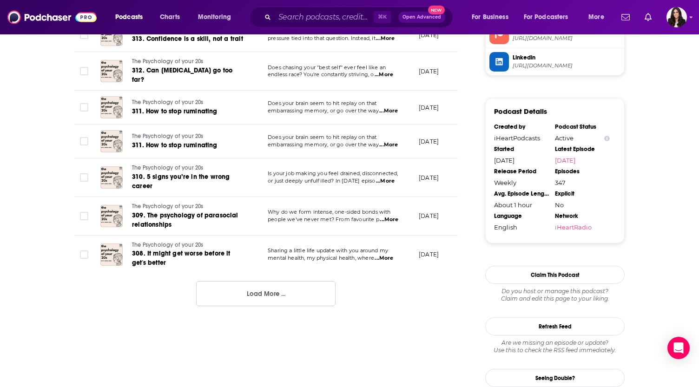
scroll to position [908, 0]
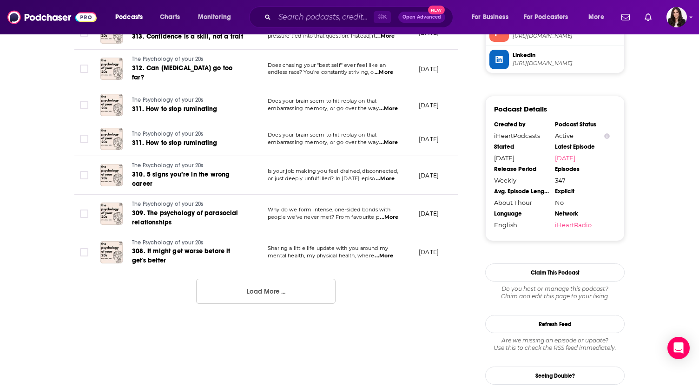
click at [260, 283] on button "Load More ..." at bounding box center [265, 291] width 139 height 25
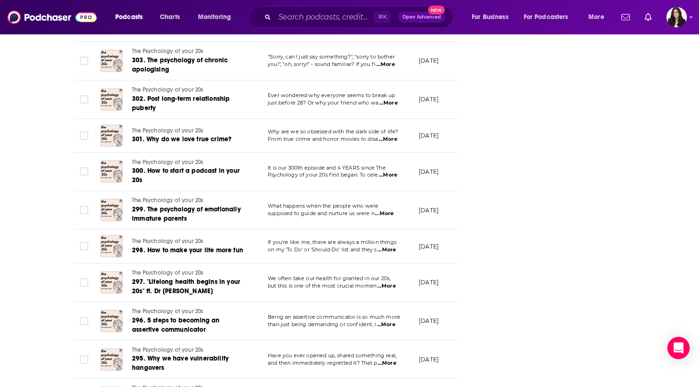
scroll to position [1298, 0]
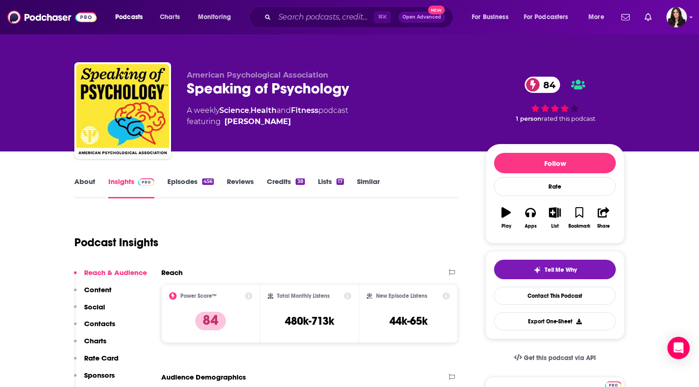
click at [79, 184] on link "About" at bounding box center [84, 187] width 21 height 21
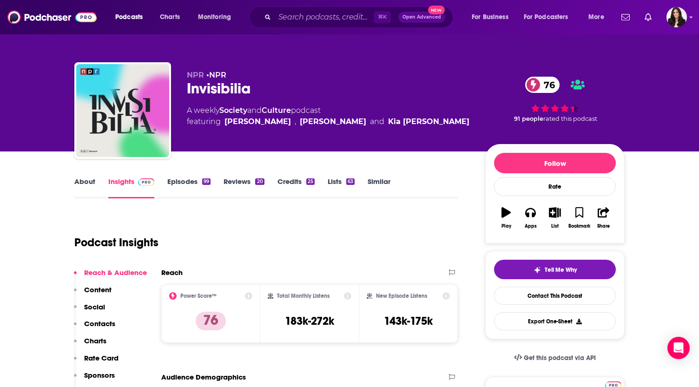
click at [82, 180] on link "About" at bounding box center [84, 187] width 21 height 21
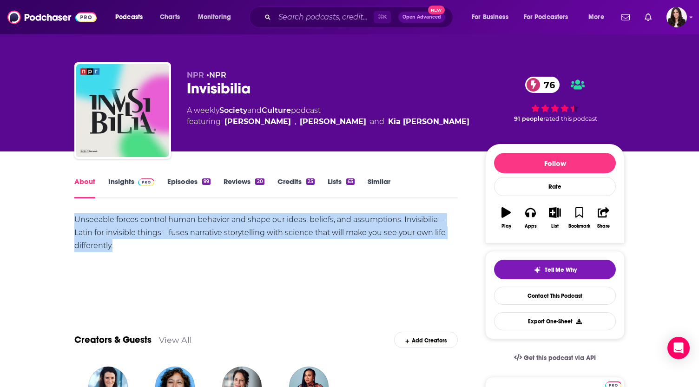
drag, startPoint x: 59, startPoint y: 218, endPoint x: 131, endPoint y: 251, distance: 78.8
copy div "Unseeable forces control human behavior and shape our ideas, beliefs, and assum…"
click at [196, 184] on link "Episodes 99" at bounding box center [188, 187] width 43 height 21
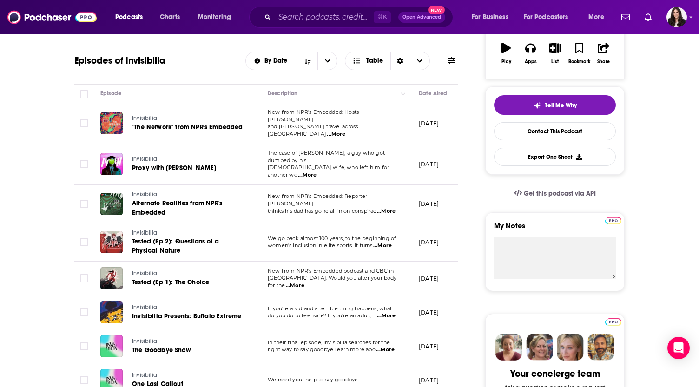
scroll to position [165, 0]
